Goal: Task Accomplishment & Management: Use online tool/utility

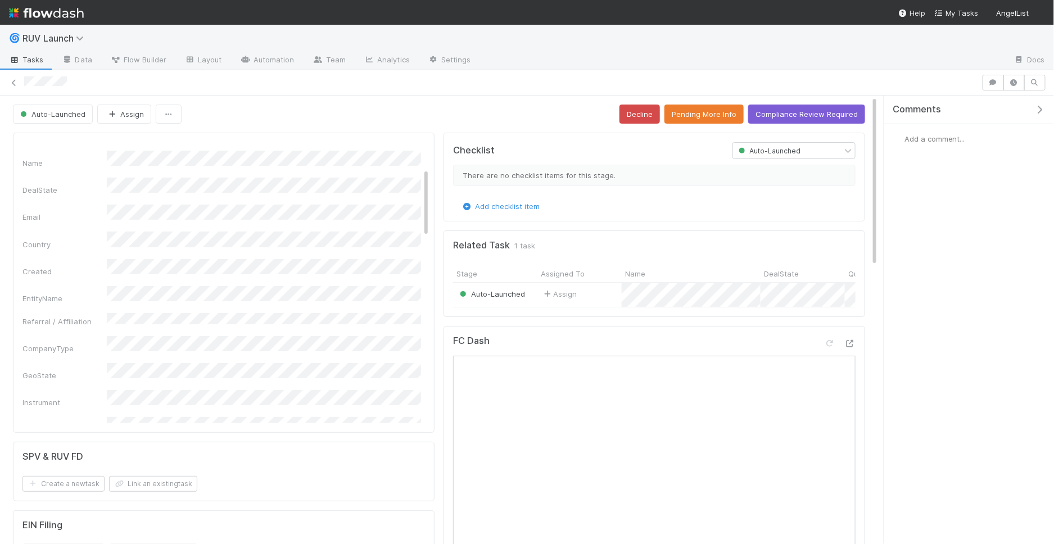
scroll to position [120, 0]
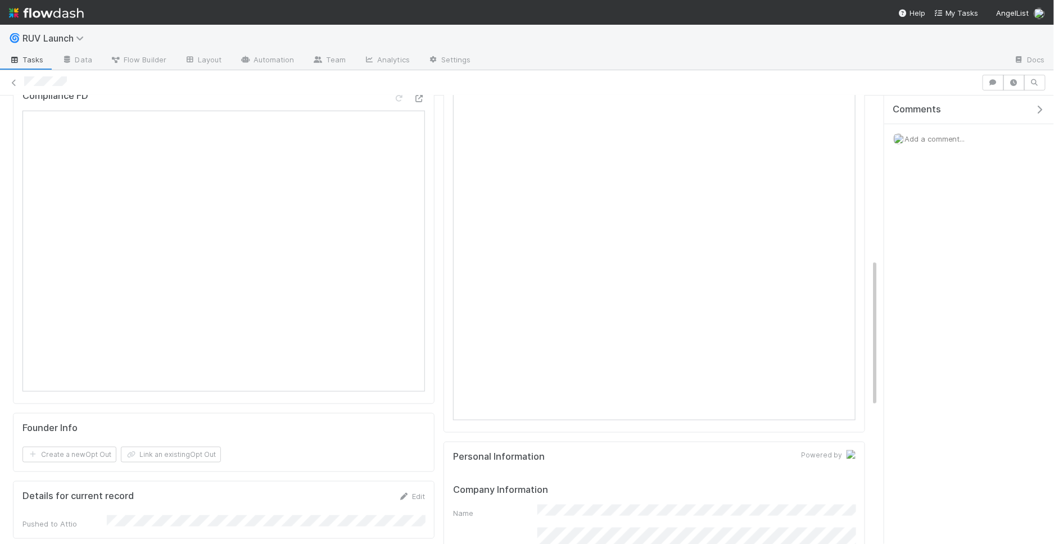
scroll to position [488, 0]
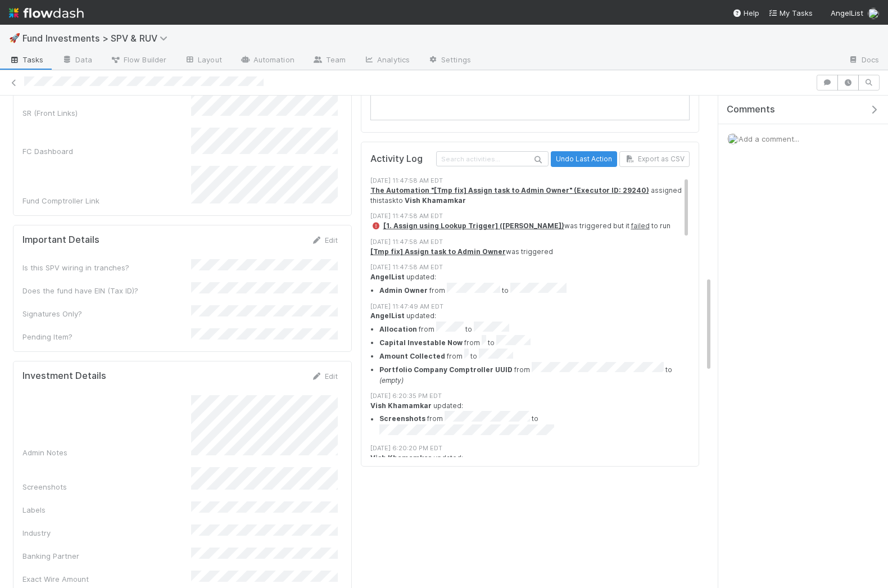
scroll to position [941, 0]
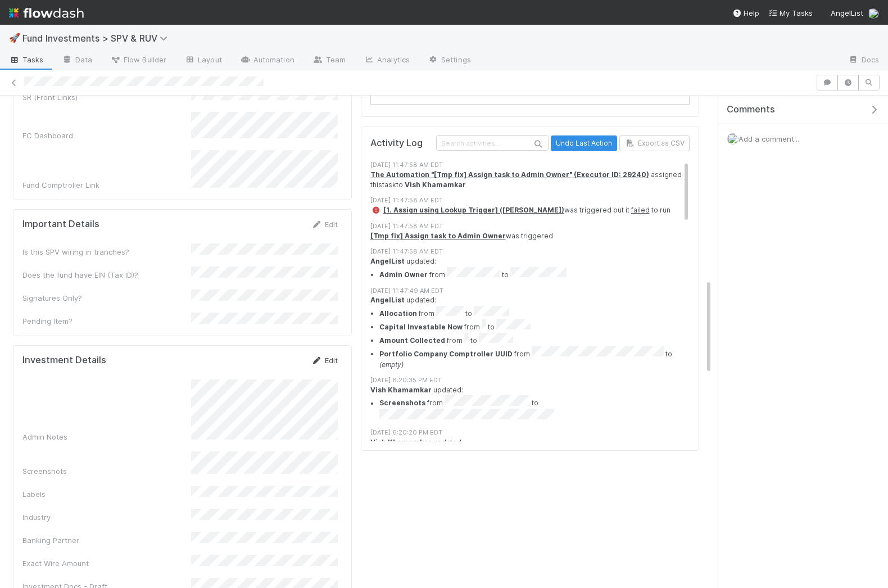
click at [325, 356] on link "Edit" at bounding box center [324, 360] width 26 height 9
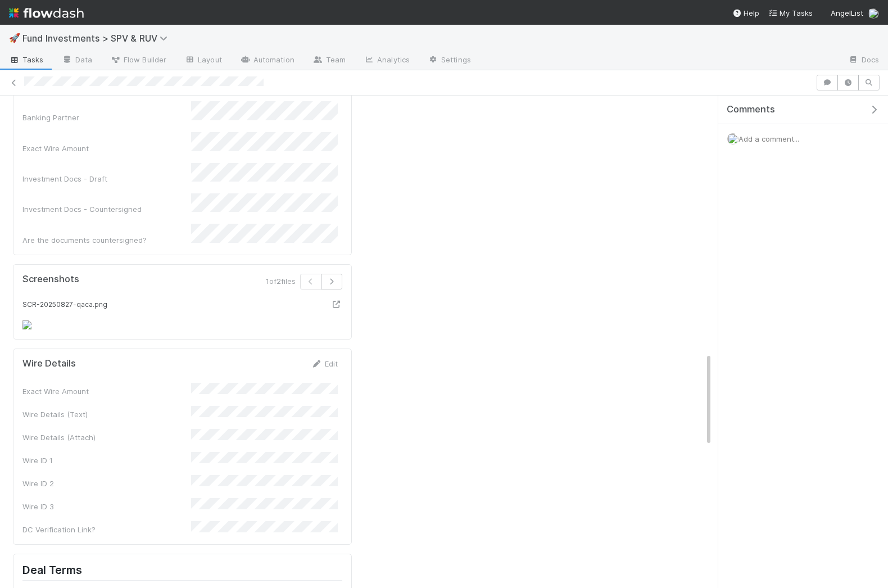
scroll to position [1339, 0]
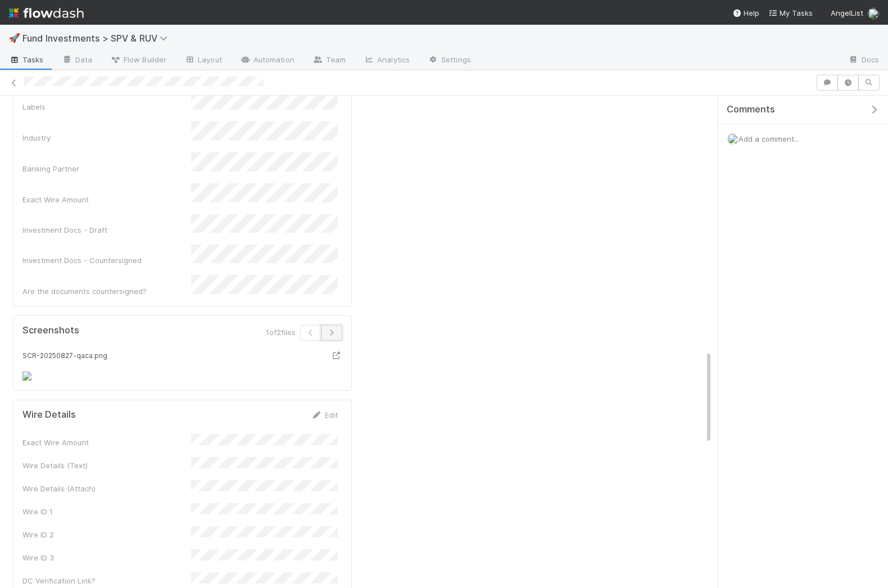
click at [333, 329] on icon "button" at bounding box center [331, 332] width 11 height 7
click at [312, 329] on icon "button" at bounding box center [310, 332] width 11 height 7
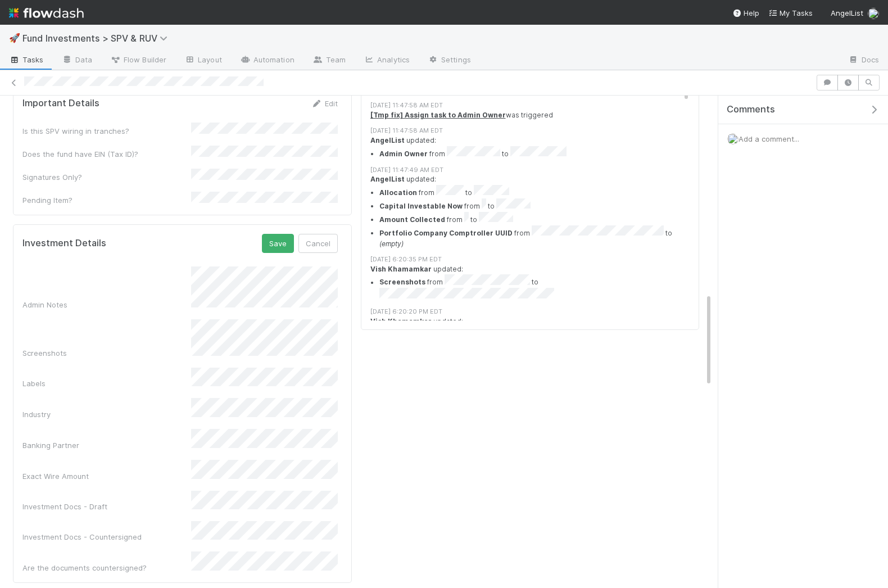
scroll to position [1021, 0]
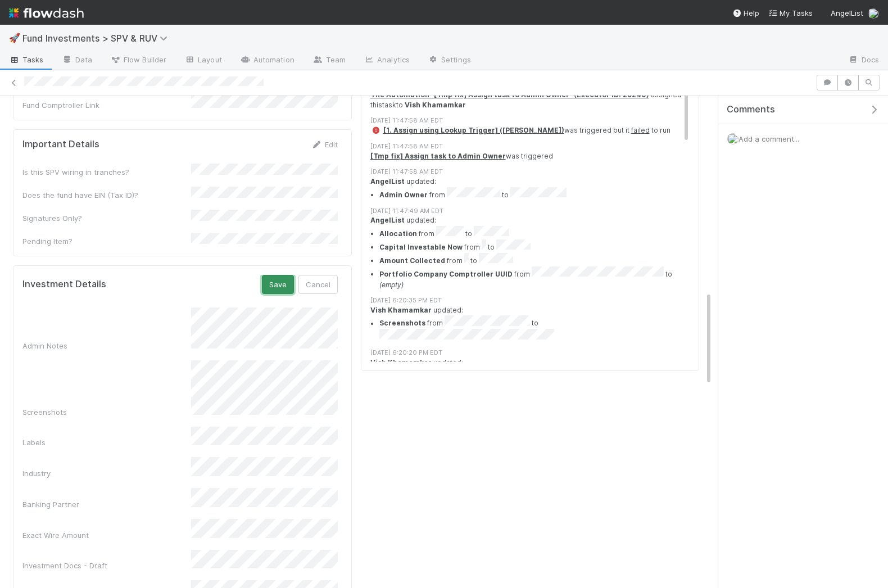
click at [280, 275] on button "Save" at bounding box center [278, 284] width 32 height 19
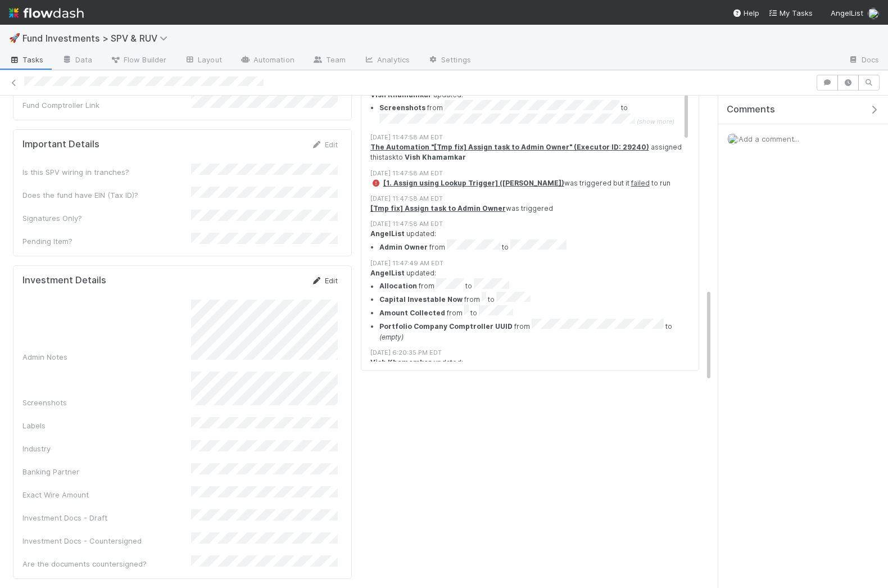
click at [325, 276] on link "Edit" at bounding box center [324, 280] width 26 height 9
click at [278, 275] on button "Save" at bounding box center [278, 284] width 32 height 19
